Goal: Check status

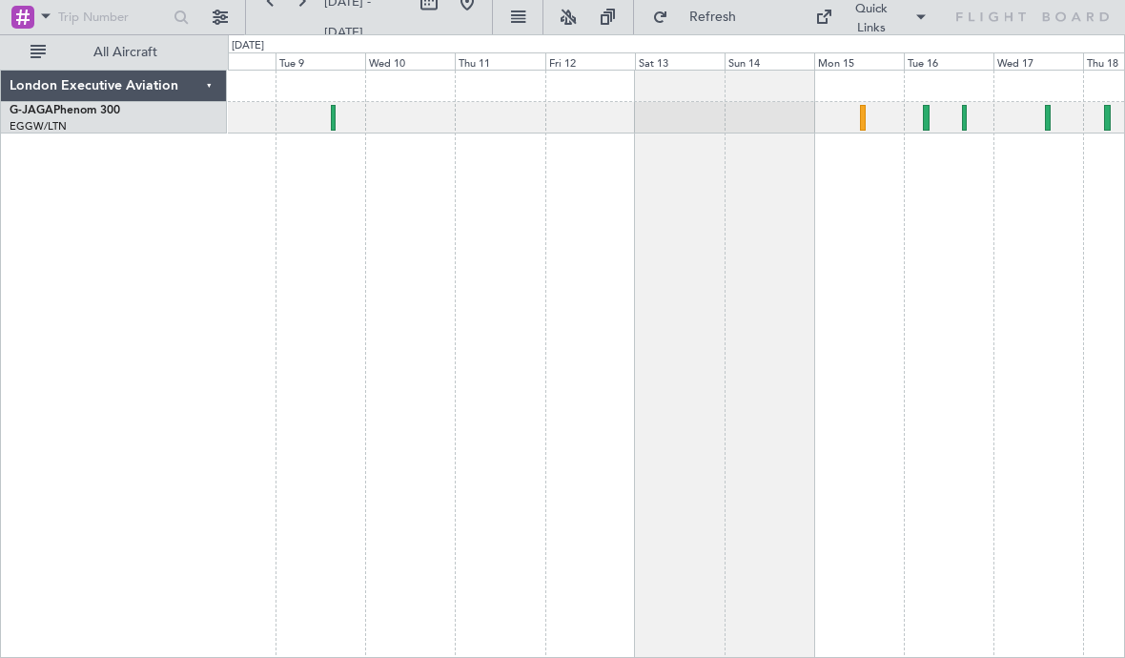
click at [861, 123] on div at bounding box center [863, 118] width 6 height 26
click at [929, 124] on div at bounding box center [926, 118] width 7 height 26
click at [970, 120] on div at bounding box center [676, 117] width 896 height 31
click at [965, 125] on div at bounding box center [964, 118] width 5 height 26
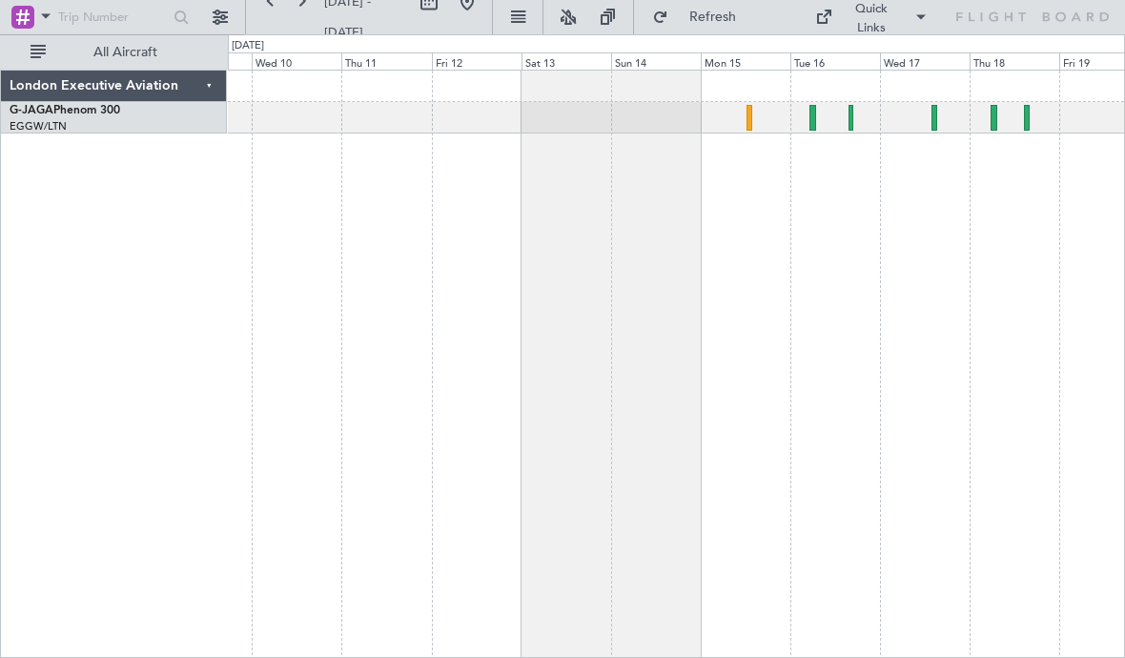
click at [1002, 123] on div at bounding box center [676, 117] width 896 height 31
click at [993, 123] on div at bounding box center [993, 118] width 7 height 26
click at [1030, 123] on div at bounding box center [1027, 118] width 7 height 26
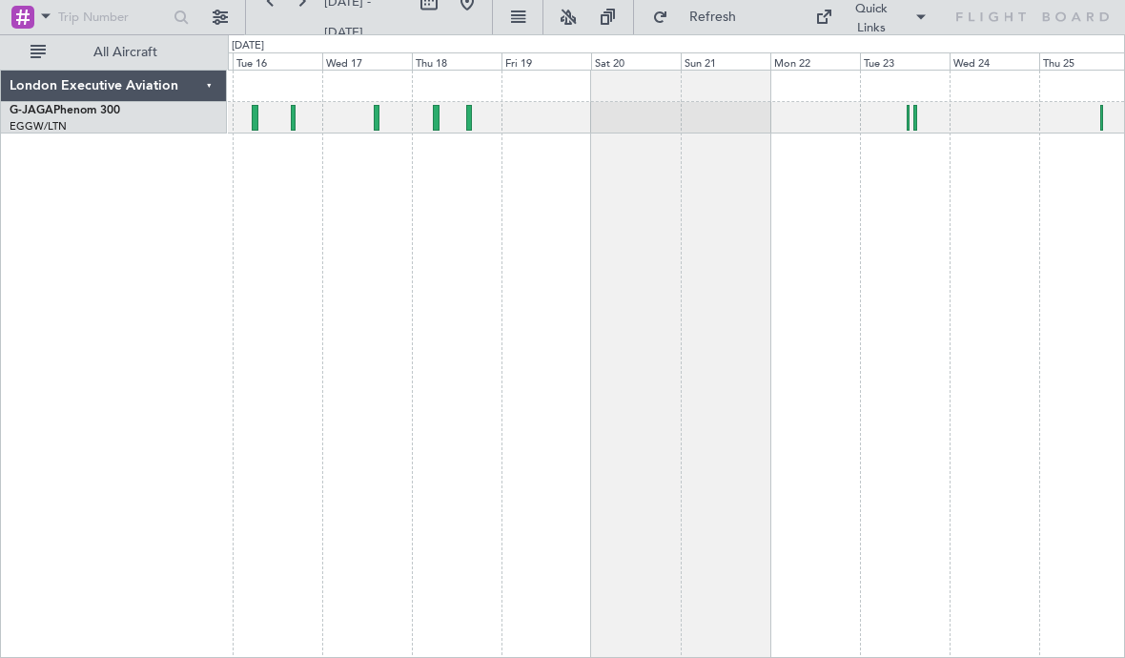
click at [910, 120] on div at bounding box center [676, 117] width 896 height 31
click at [904, 125] on div at bounding box center [676, 117] width 896 height 31
click at [910, 122] on div at bounding box center [676, 117] width 896 height 31
click at [907, 125] on div at bounding box center [909, 118] width 4 height 26
click at [920, 123] on div at bounding box center [676, 117] width 896 height 31
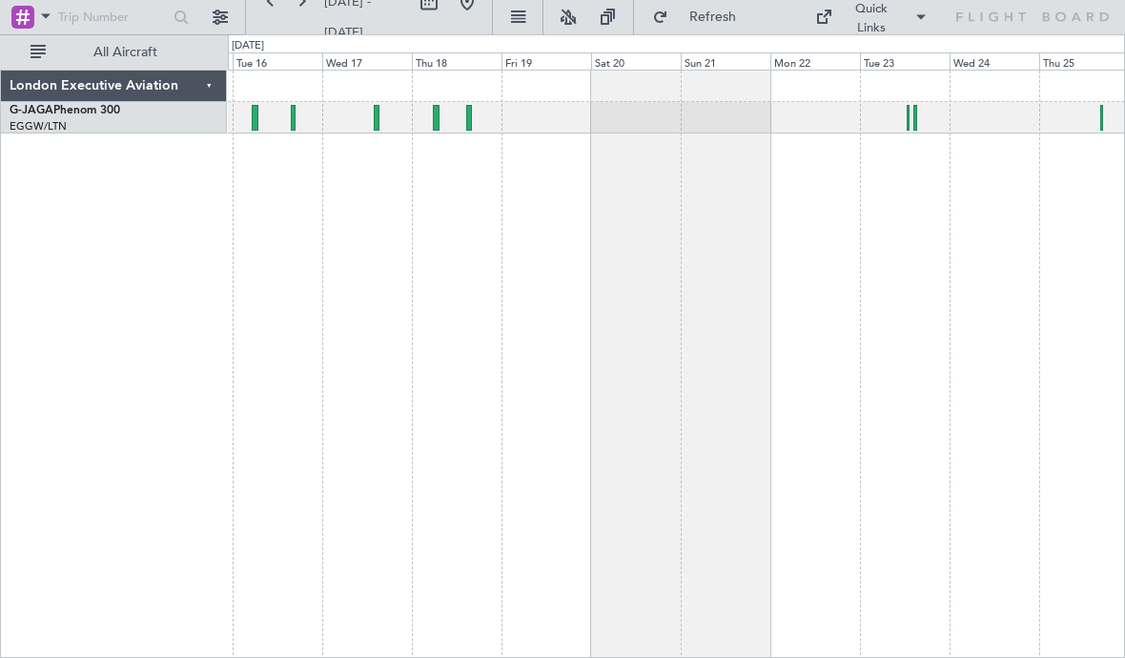
click at [918, 121] on div at bounding box center [676, 117] width 896 height 31
click at [916, 117] on div at bounding box center [915, 118] width 4 height 26
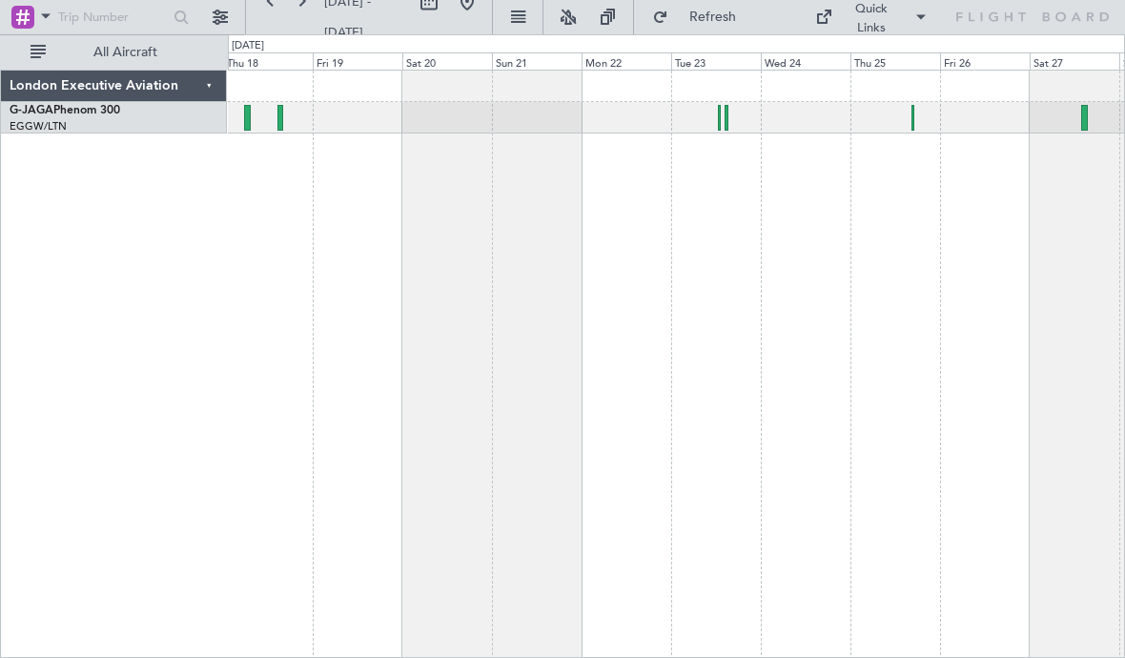
click at [916, 121] on div at bounding box center [676, 117] width 896 height 31
click at [913, 125] on div at bounding box center [912, 118] width 3 height 26
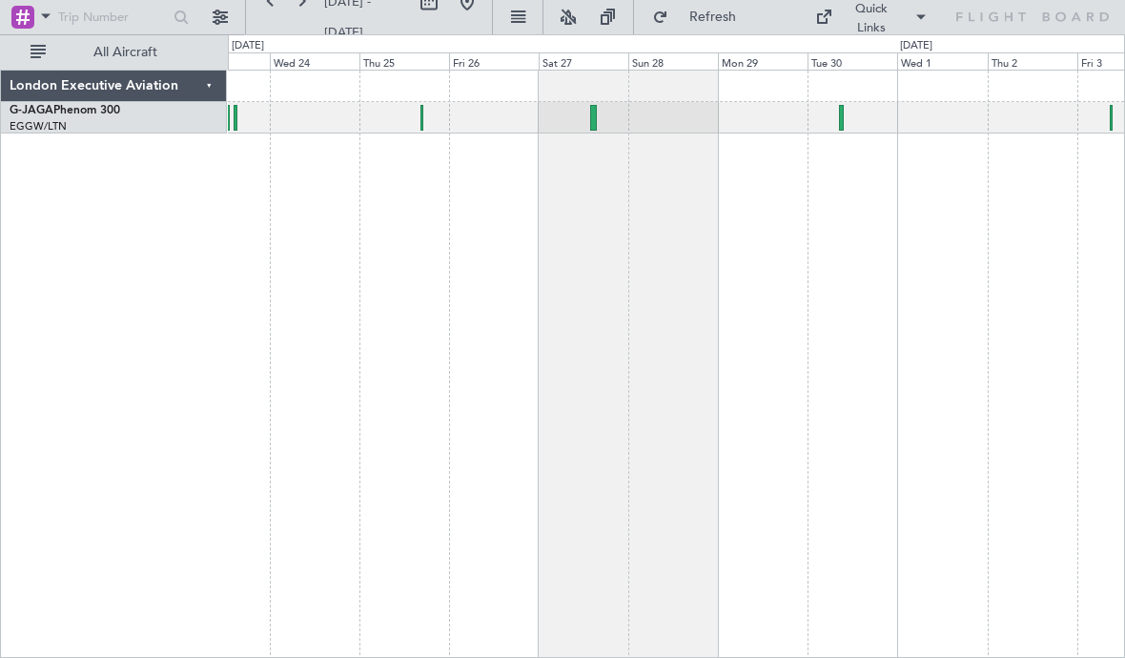
click at [842, 124] on div at bounding box center [842, 118] width 6 height 26
